Goal: Download file/media

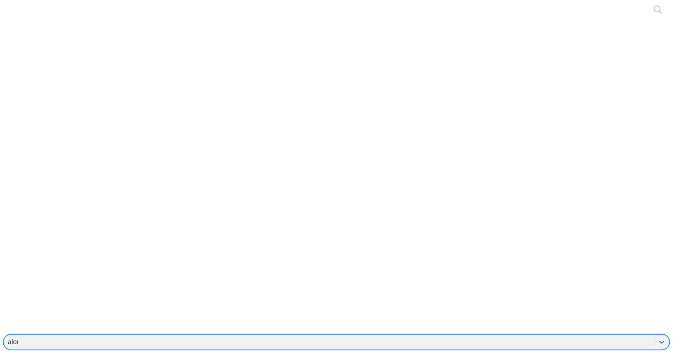
type input "alome"
